Goal: Task Accomplishment & Management: Manage account settings

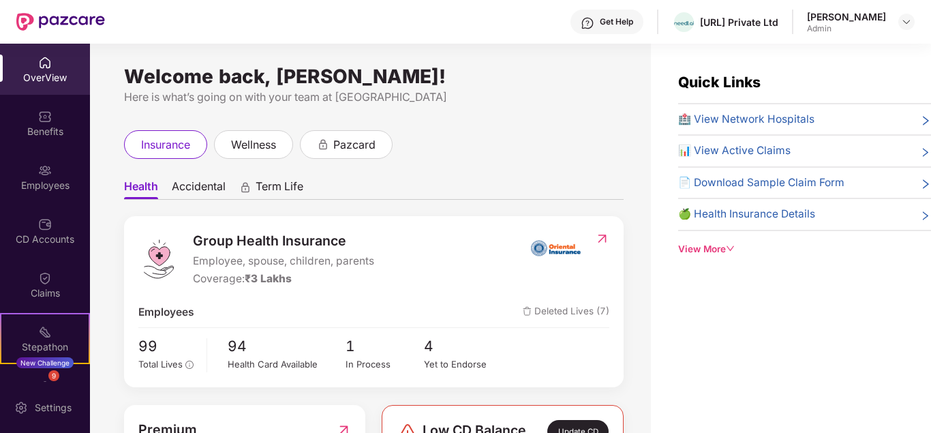
click at [55, 175] on div "Employees" at bounding box center [45, 176] width 90 height 51
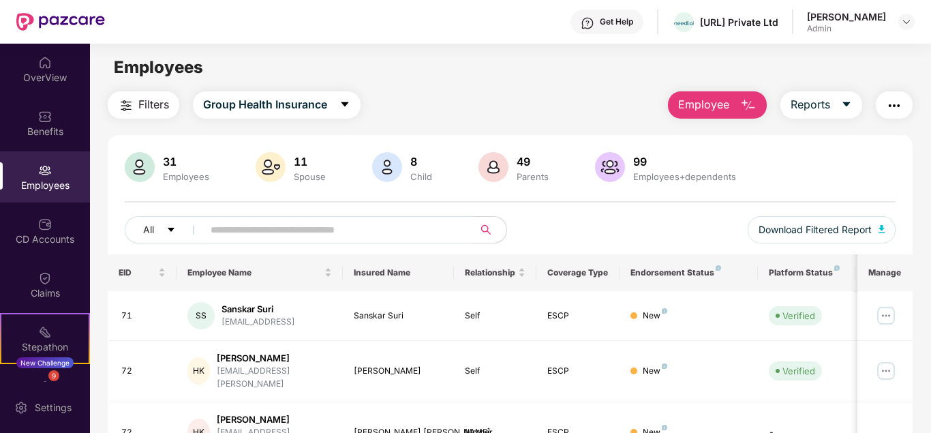
click at [718, 102] on span "Employee" at bounding box center [703, 104] width 51 height 17
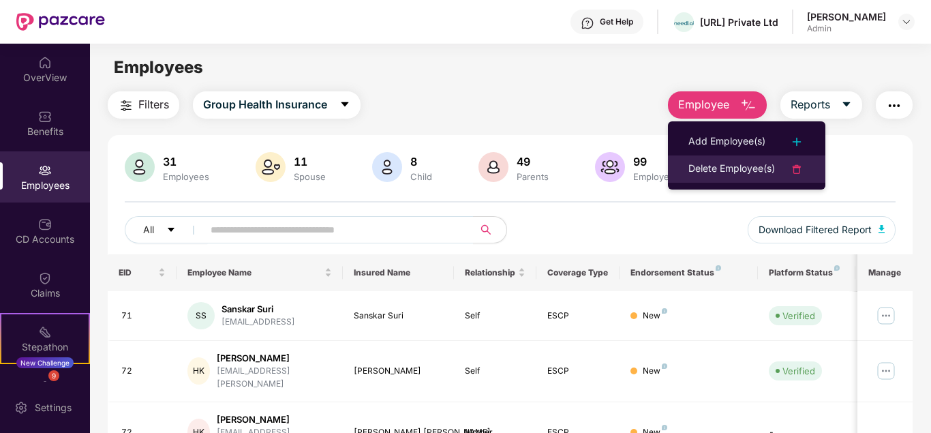
click at [716, 166] on div "Delete Employee(s)" at bounding box center [731, 169] width 87 height 16
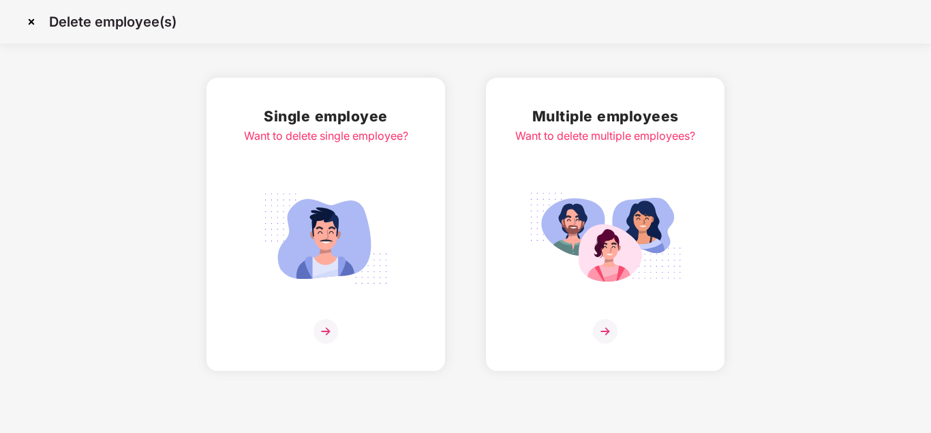
click at [327, 129] on div "Want to delete single employee?" at bounding box center [326, 135] width 164 height 17
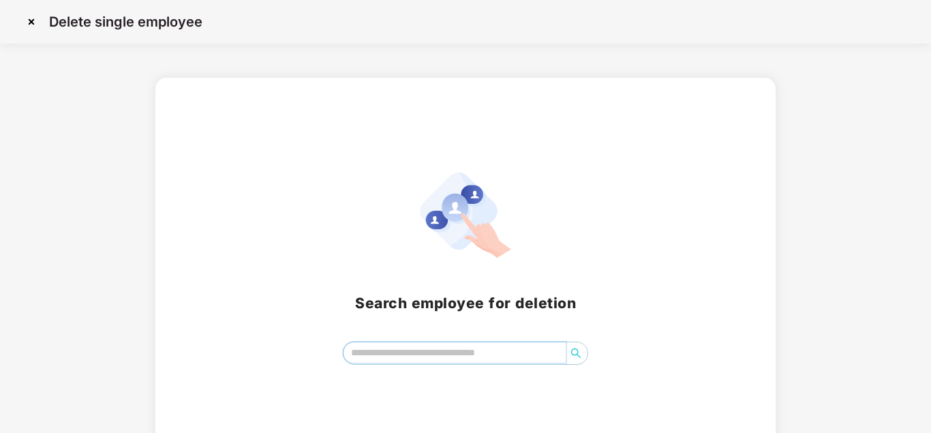
drag, startPoint x: 405, startPoint y: 350, endPoint x: 572, endPoint y: 375, distance: 168.8
click at [405, 351] on input "search" at bounding box center [453, 352] width 221 height 20
type input "*****"
click at [572, 350] on icon "search" at bounding box center [575, 353] width 11 height 11
click at [30, 23] on img at bounding box center [31, 22] width 22 height 22
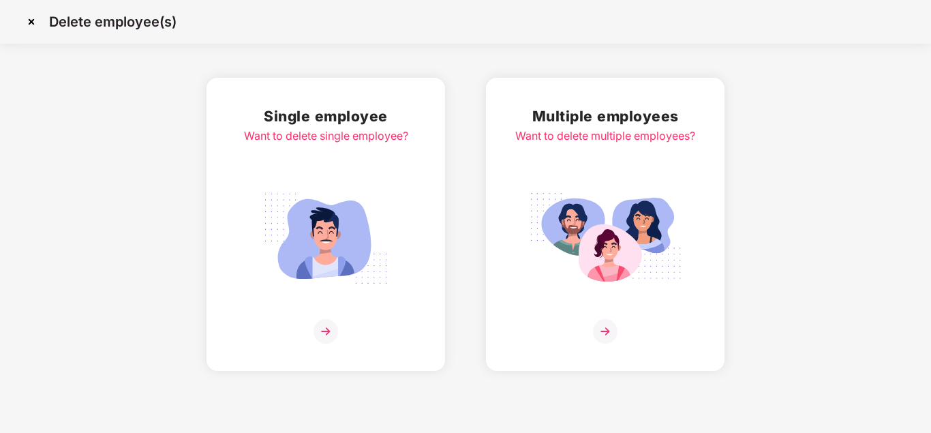
click at [34, 25] on img at bounding box center [31, 22] width 22 height 22
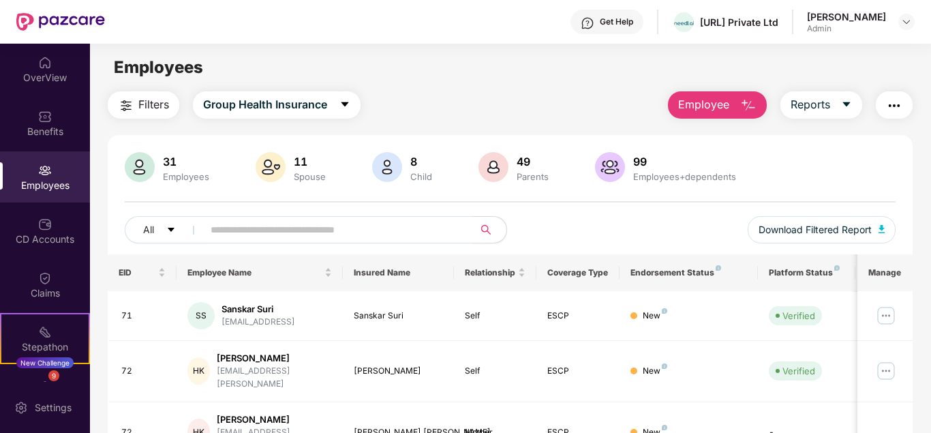
click at [887, 105] on img "button" at bounding box center [894, 105] width 16 height 16
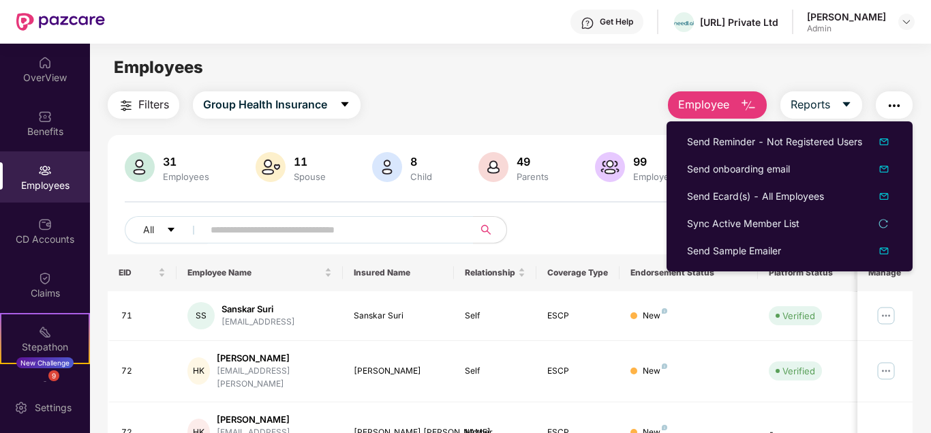
click at [446, 88] on main "Employees Filters Group Health Insurance Employee Reports 31 Employees 11 Spous…" at bounding box center [510, 260] width 840 height 433
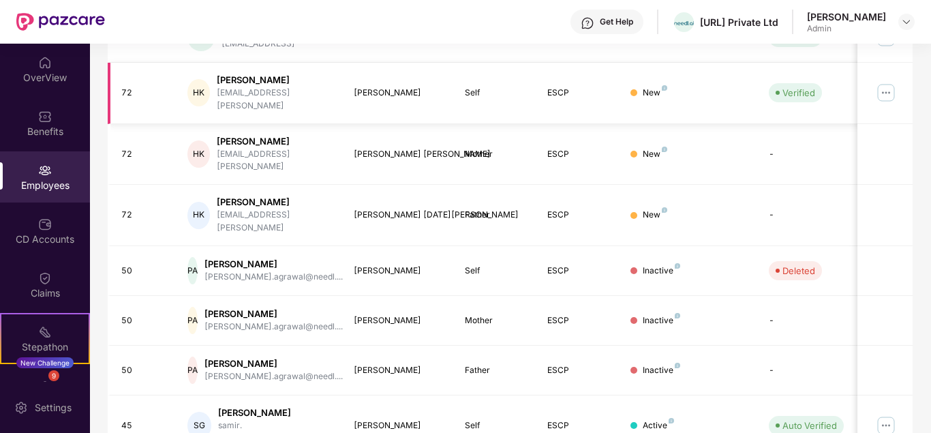
scroll to position [405, 0]
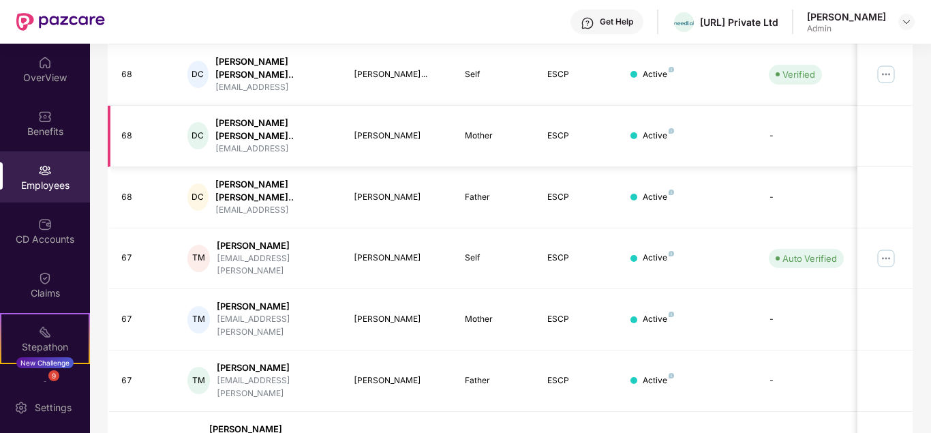
scroll to position [440, 0]
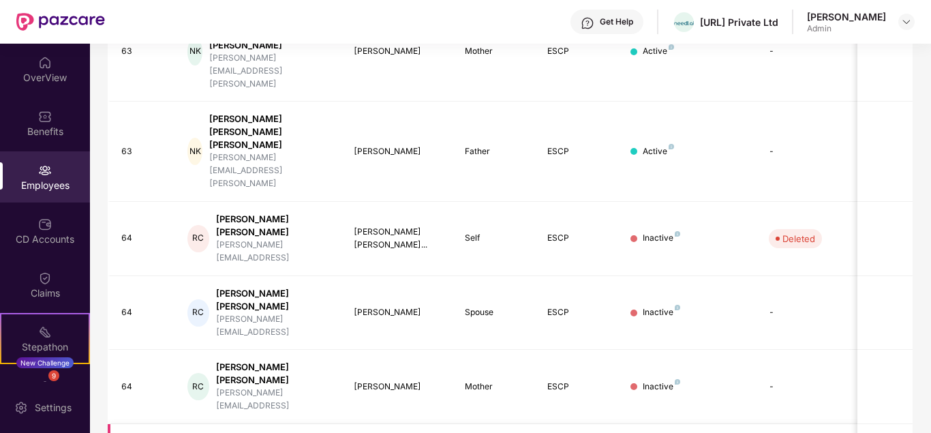
scroll to position [428, 0]
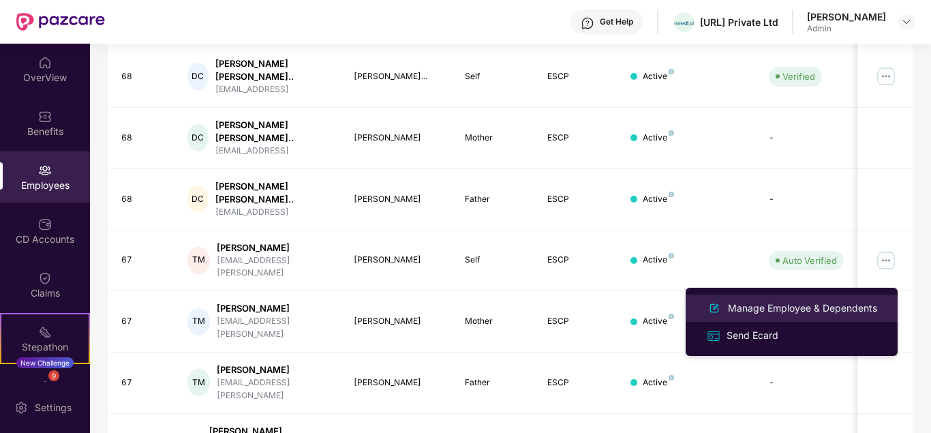
click at [846, 301] on div "Manage Employee & Dependents" at bounding box center [802, 307] width 155 height 15
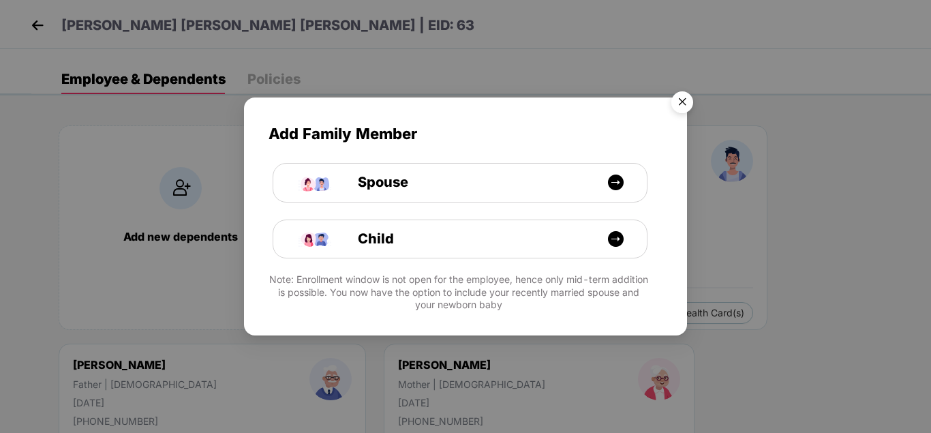
click at [684, 89] on img "Close" at bounding box center [682, 104] width 38 height 38
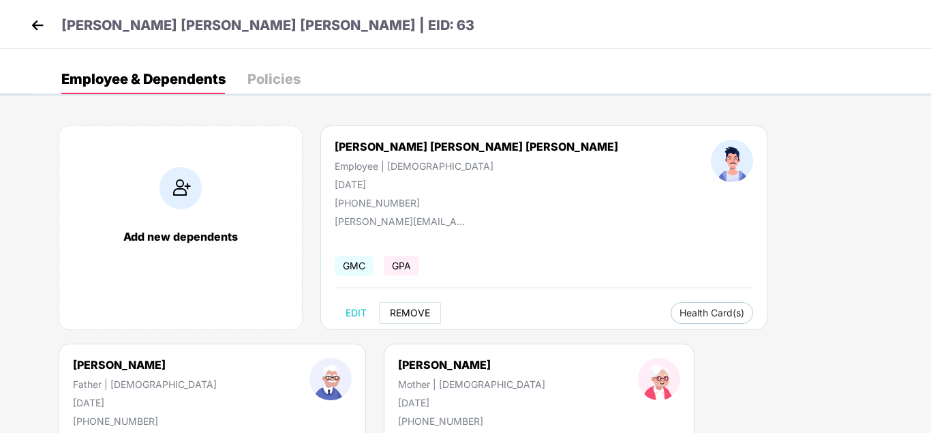
click at [426, 316] on span "REMOVE" at bounding box center [410, 312] width 40 height 11
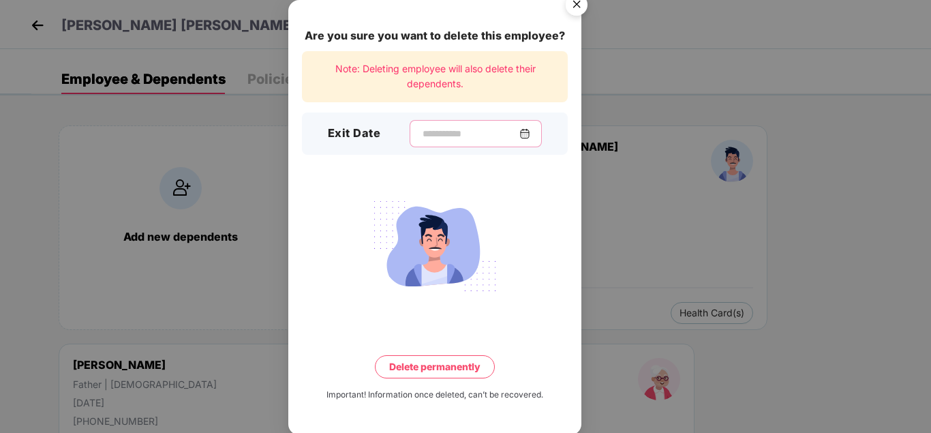
click at [422, 130] on input at bounding box center [470, 134] width 98 height 14
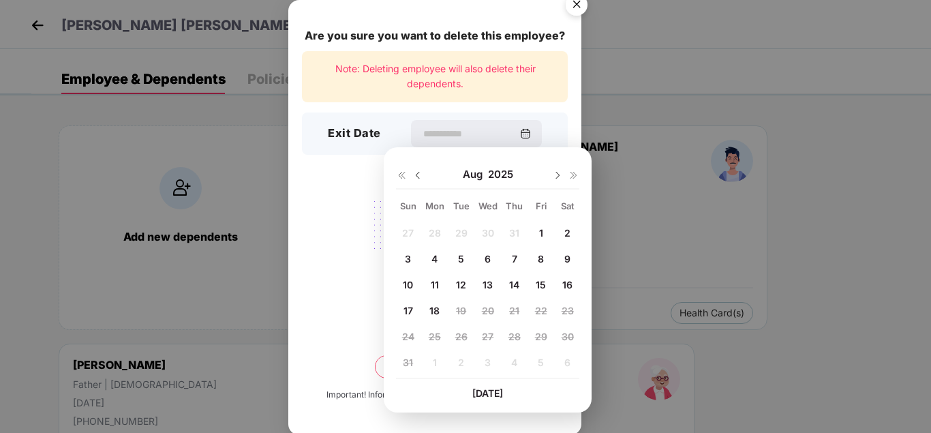
click at [515, 285] on span "14" at bounding box center [514, 285] width 10 height 12
type input "**********"
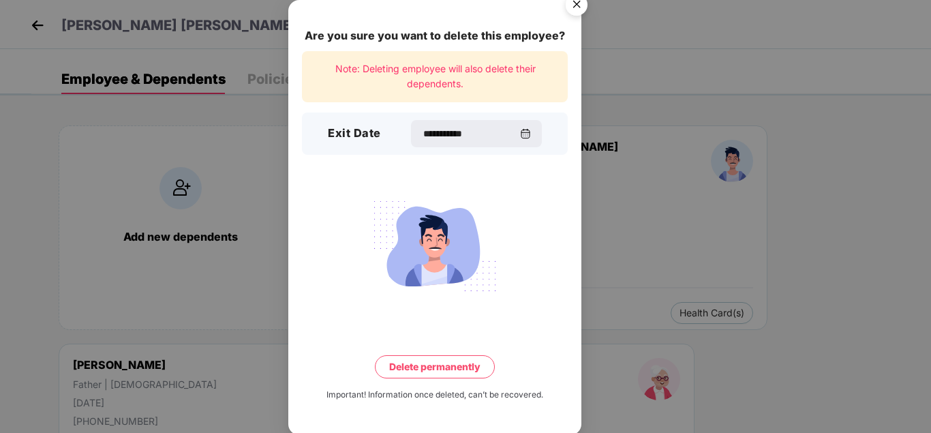
click at [426, 367] on button "Delete permanently" at bounding box center [435, 366] width 120 height 23
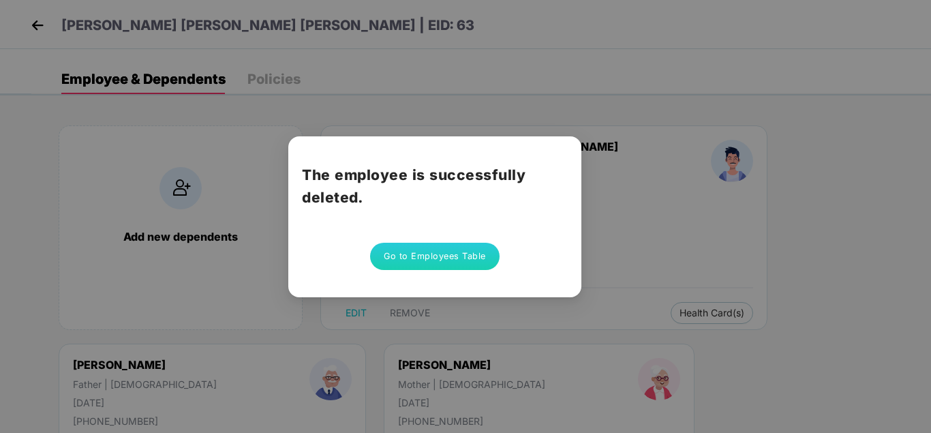
click at [460, 260] on button "Go to Employees Table" at bounding box center [434, 256] width 129 height 27
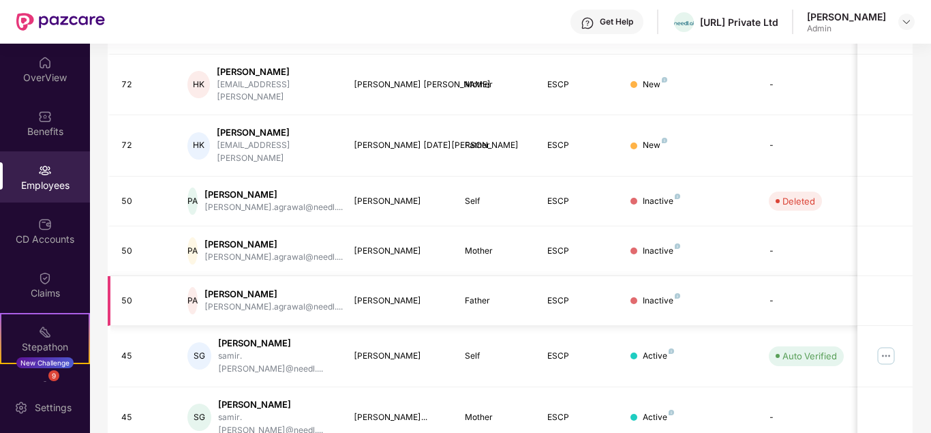
scroll to position [405, 0]
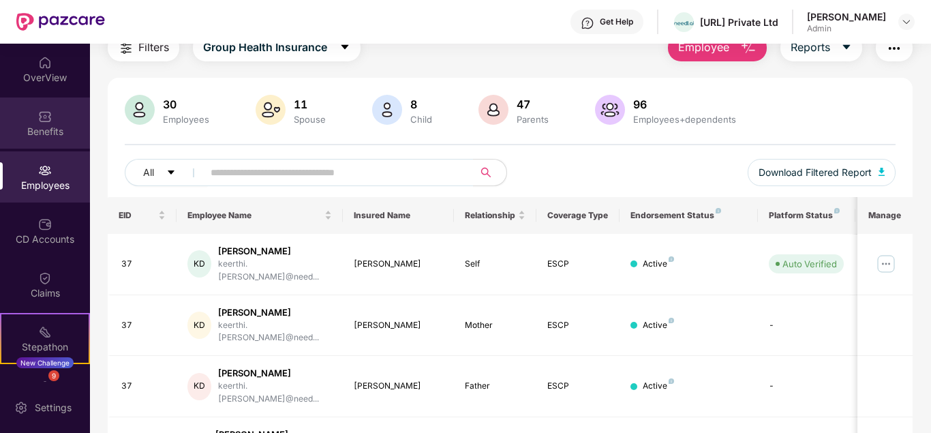
scroll to position [0, 0]
